Goal: Download file/media

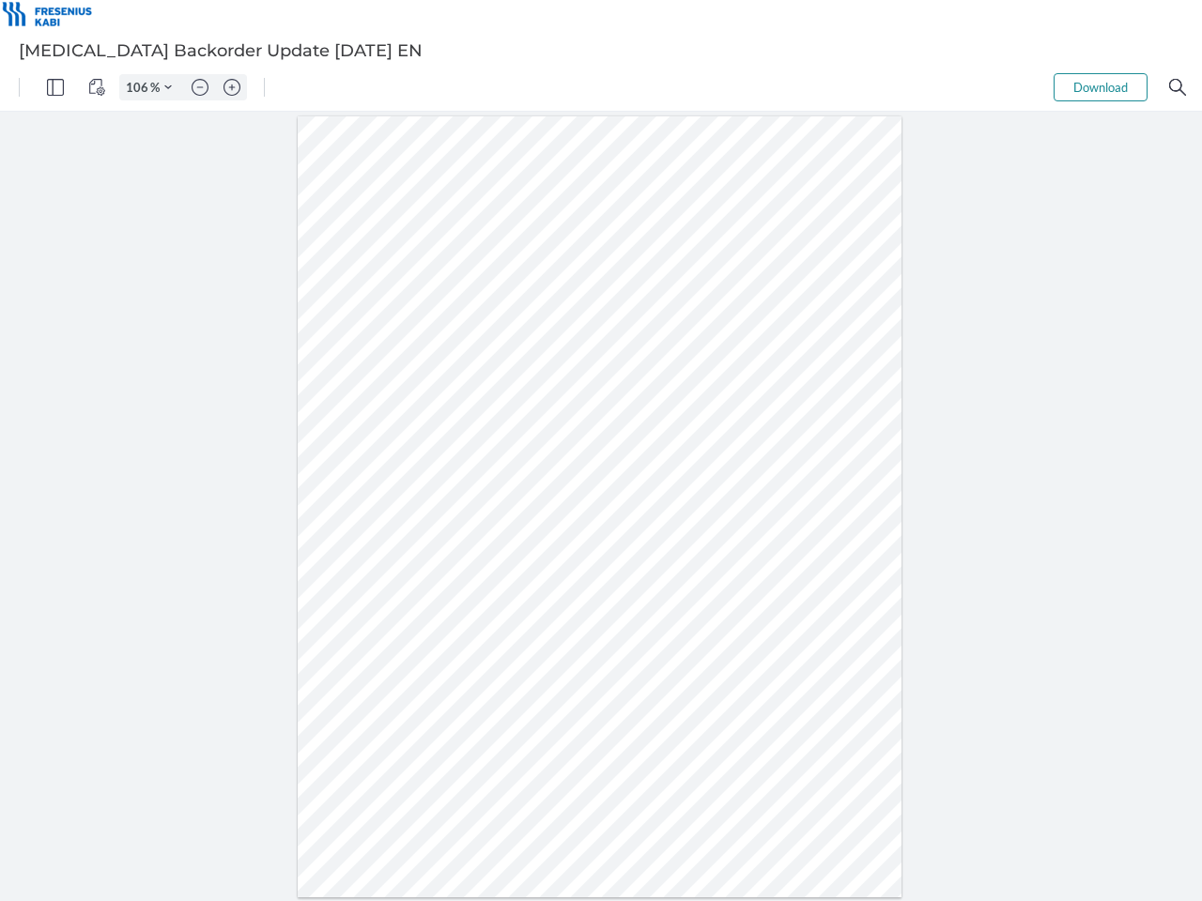
click at [55, 87] on img "Panel" at bounding box center [55, 87] width 17 height 17
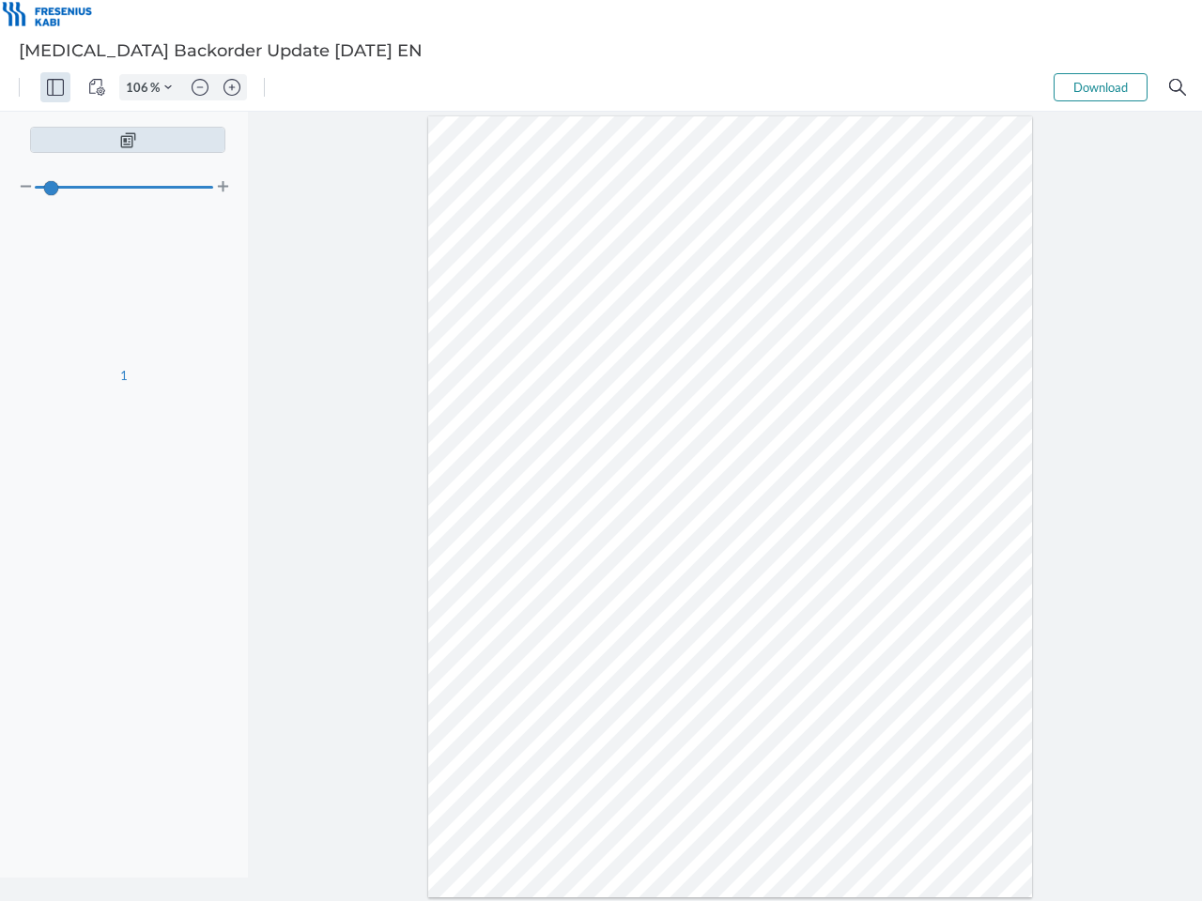
click at [97, 87] on img "View Controls" at bounding box center [96, 87] width 17 height 17
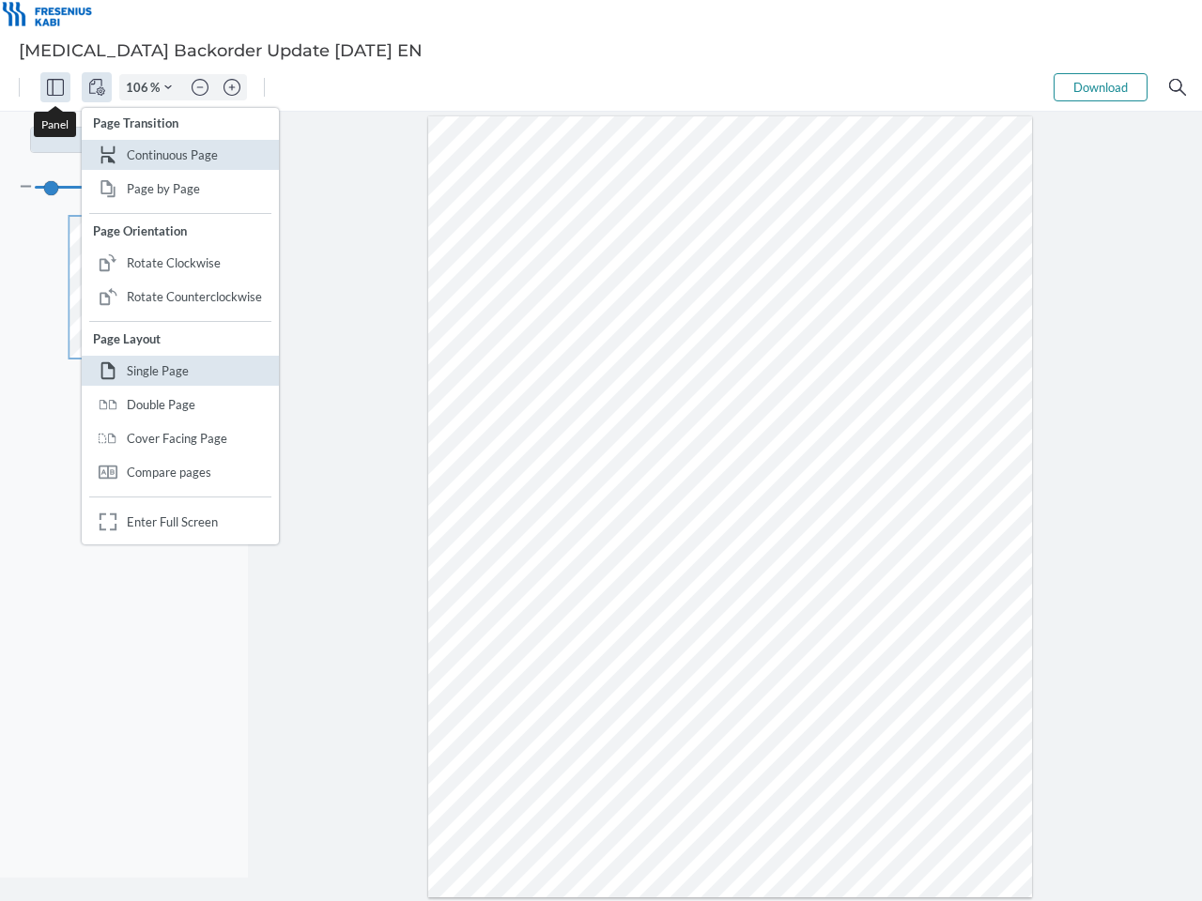
click at [140, 87] on input "106" at bounding box center [135, 87] width 30 height 17
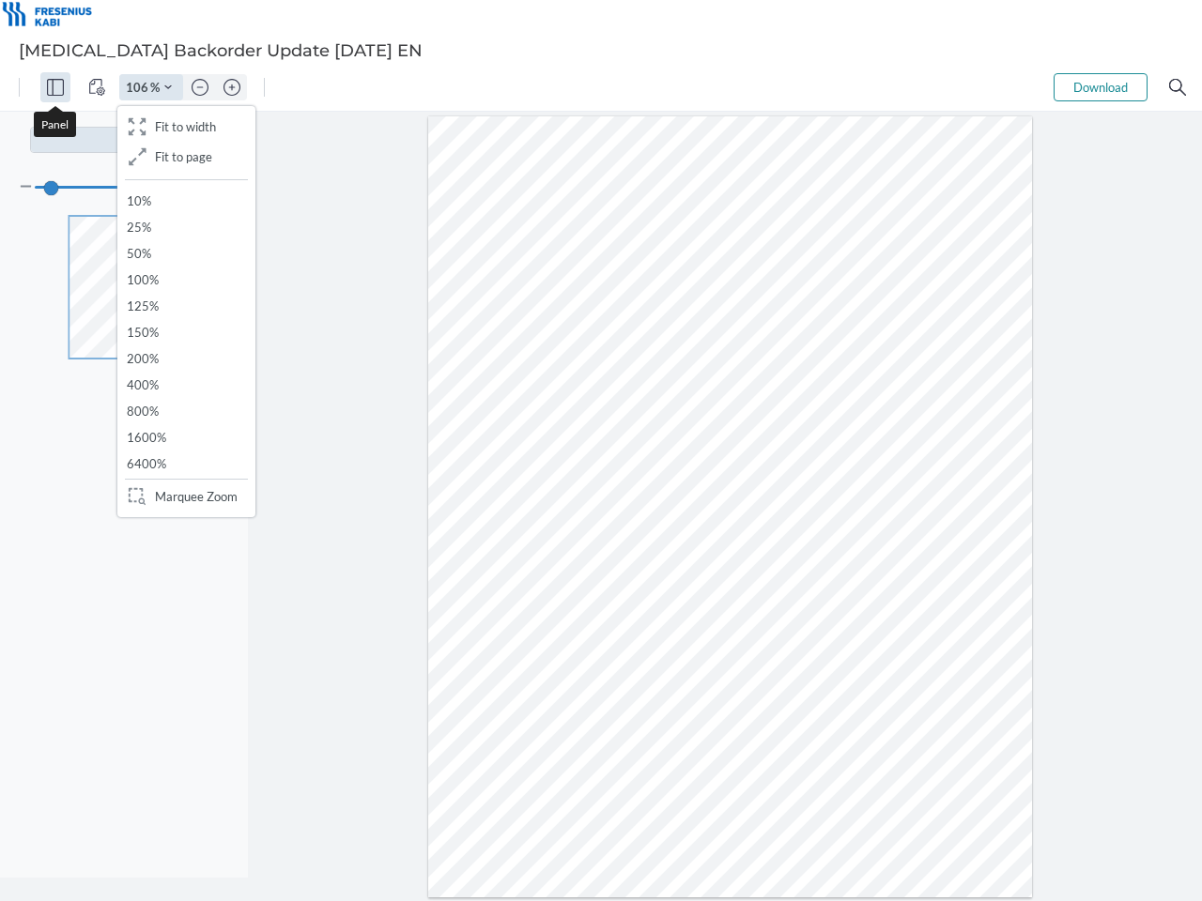
click at [168, 87] on img "Zoom Controls" at bounding box center [168, 88] width 8 height 8
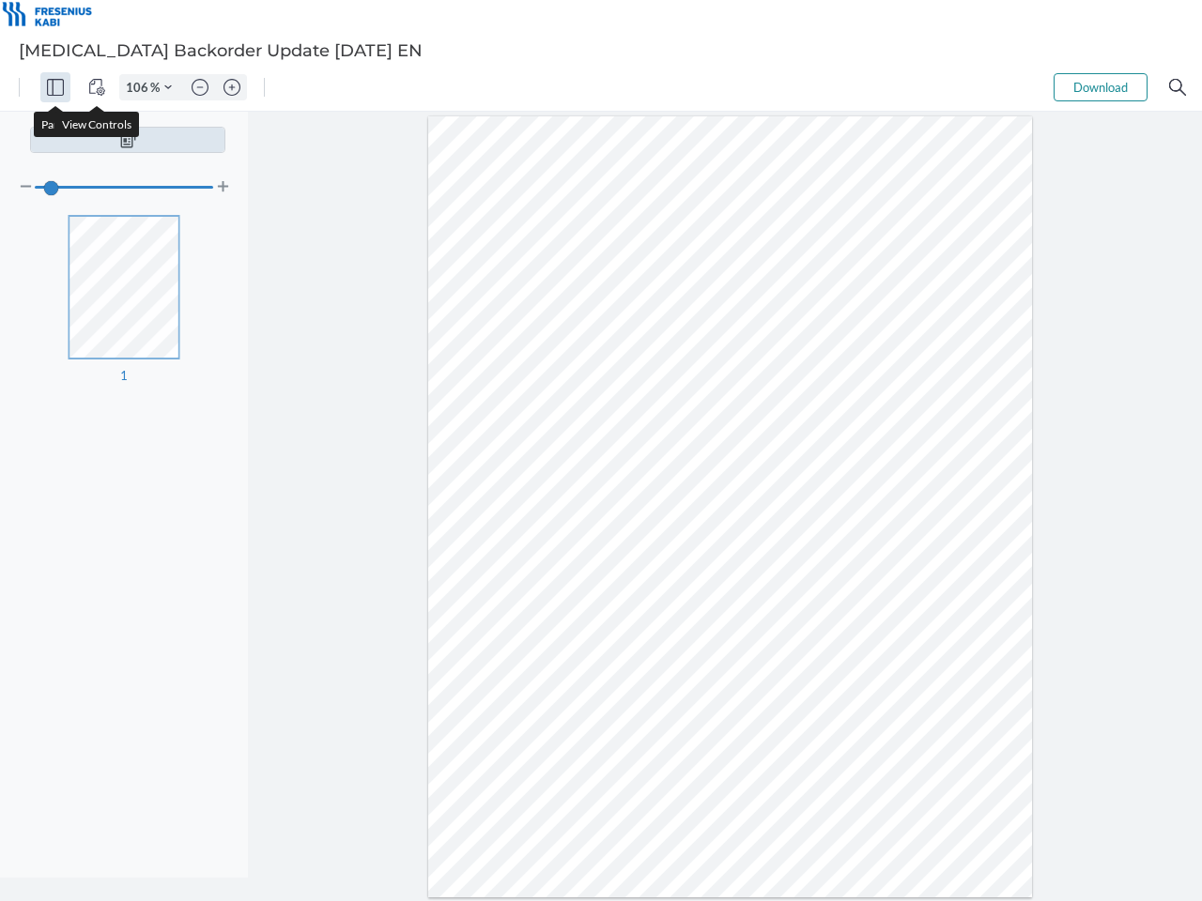
click at [200, 87] on img "Zoom out" at bounding box center [200, 87] width 17 height 17
click at [232, 87] on img "Zoom in" at bounding box center [231, 87] width 17 height 17
type input "106"
click at [1100, 87] on button "Download" at bounding box center [1100, 87] width 94 height 28
click at [1177, 87] on img "Search" at bounding box center [1177, 87] width 17 height 17
